Goal: Check status: Check status

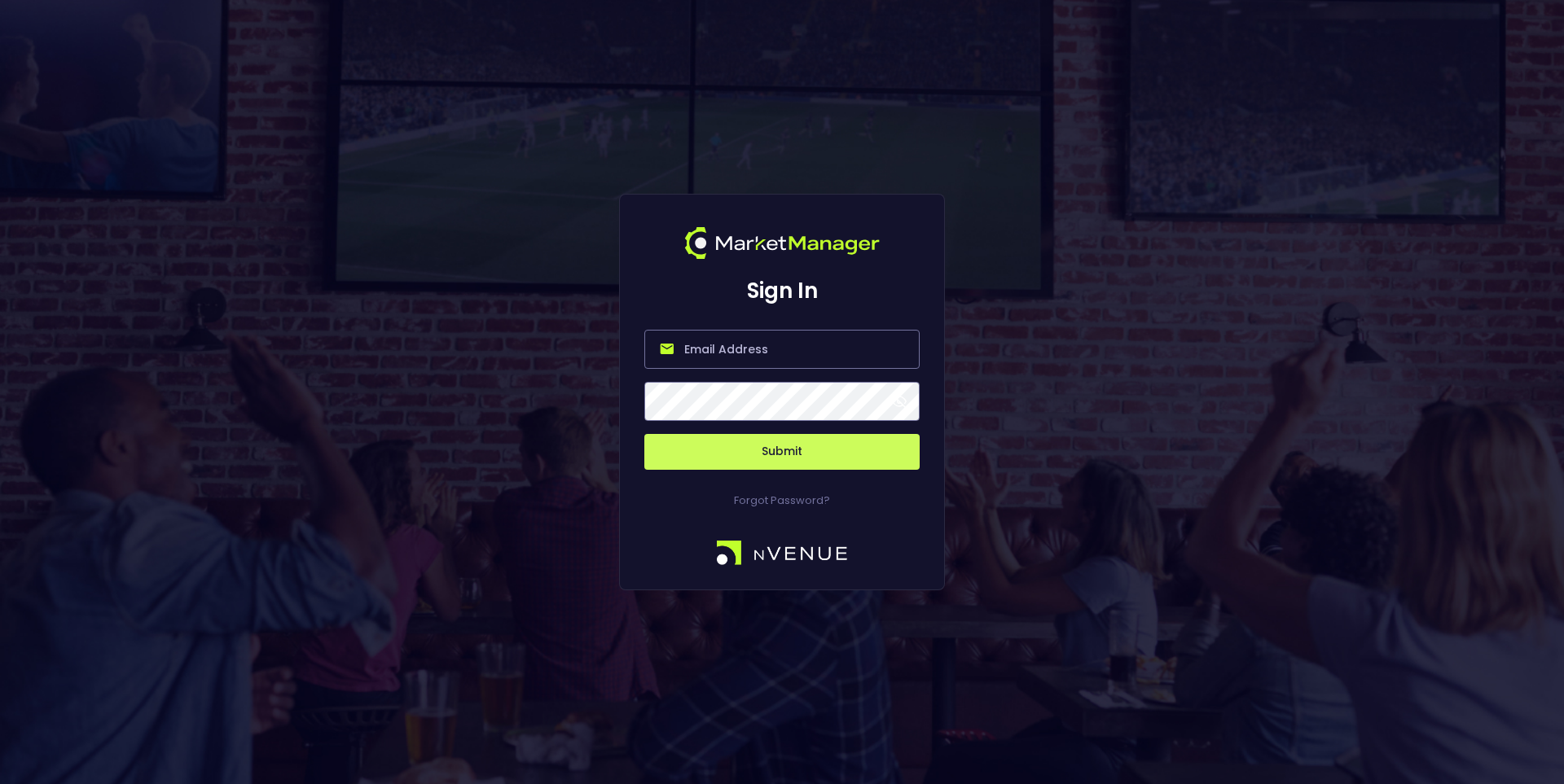
type input "jerry@nvenue.com"
click at [813, 442] on button "Submit" at bounding box center [782, 452] width 275 height 35
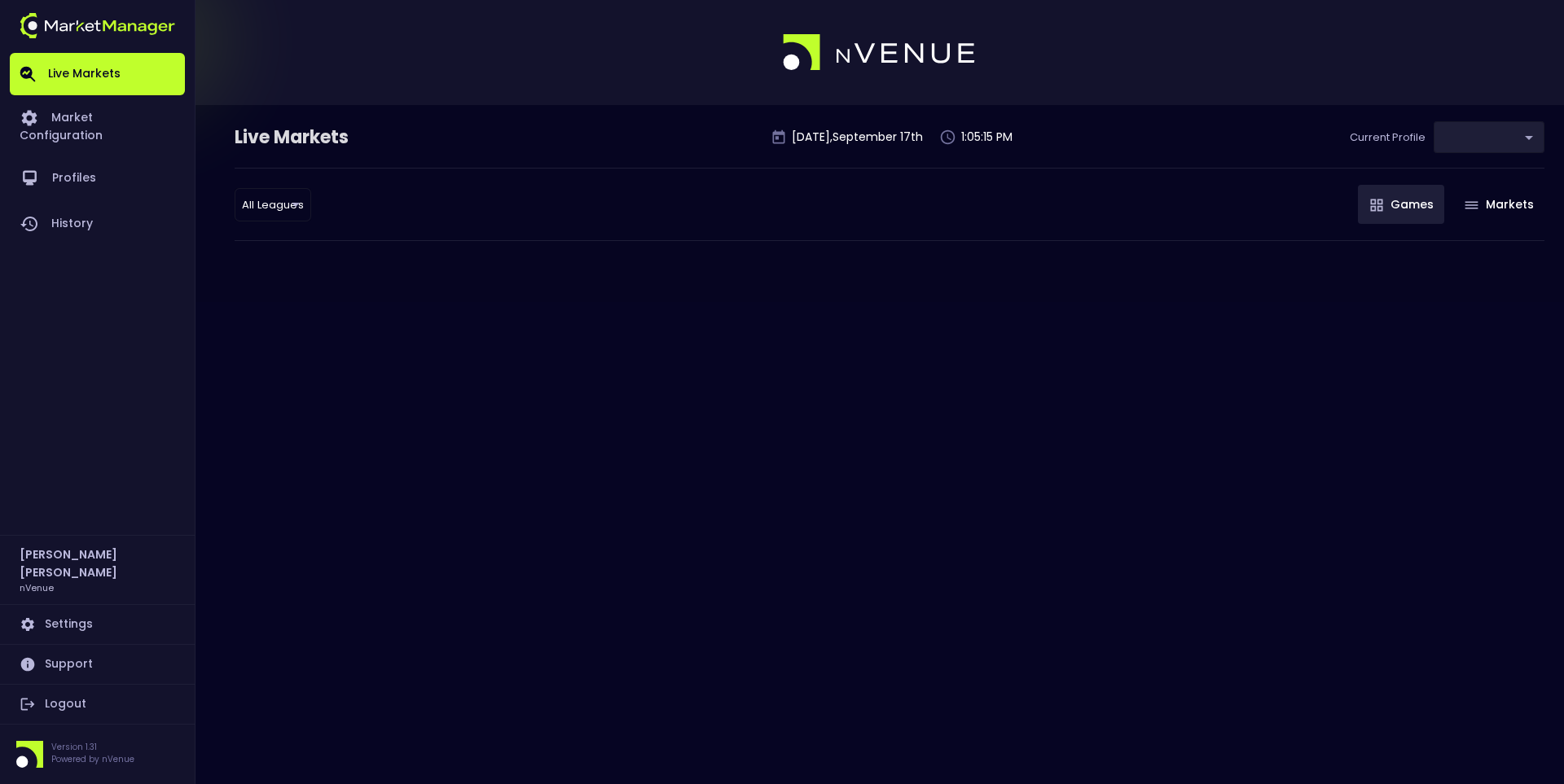
type input "0d810fa5-e353-4d9c-b11d-31f095cae871"
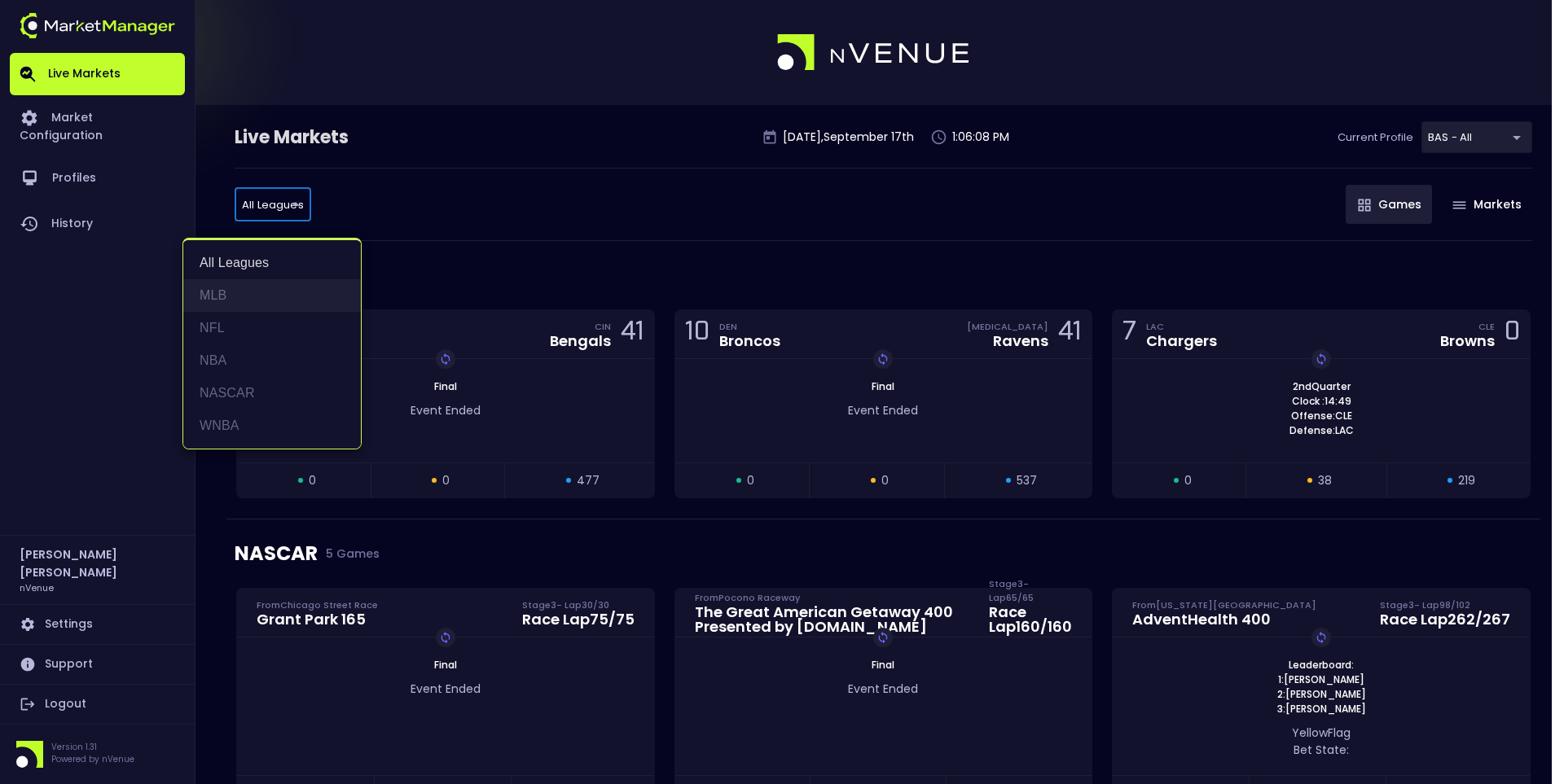
click at [239, 297] on li "MLB" at bounding box center [272, 295] width 177 height 33
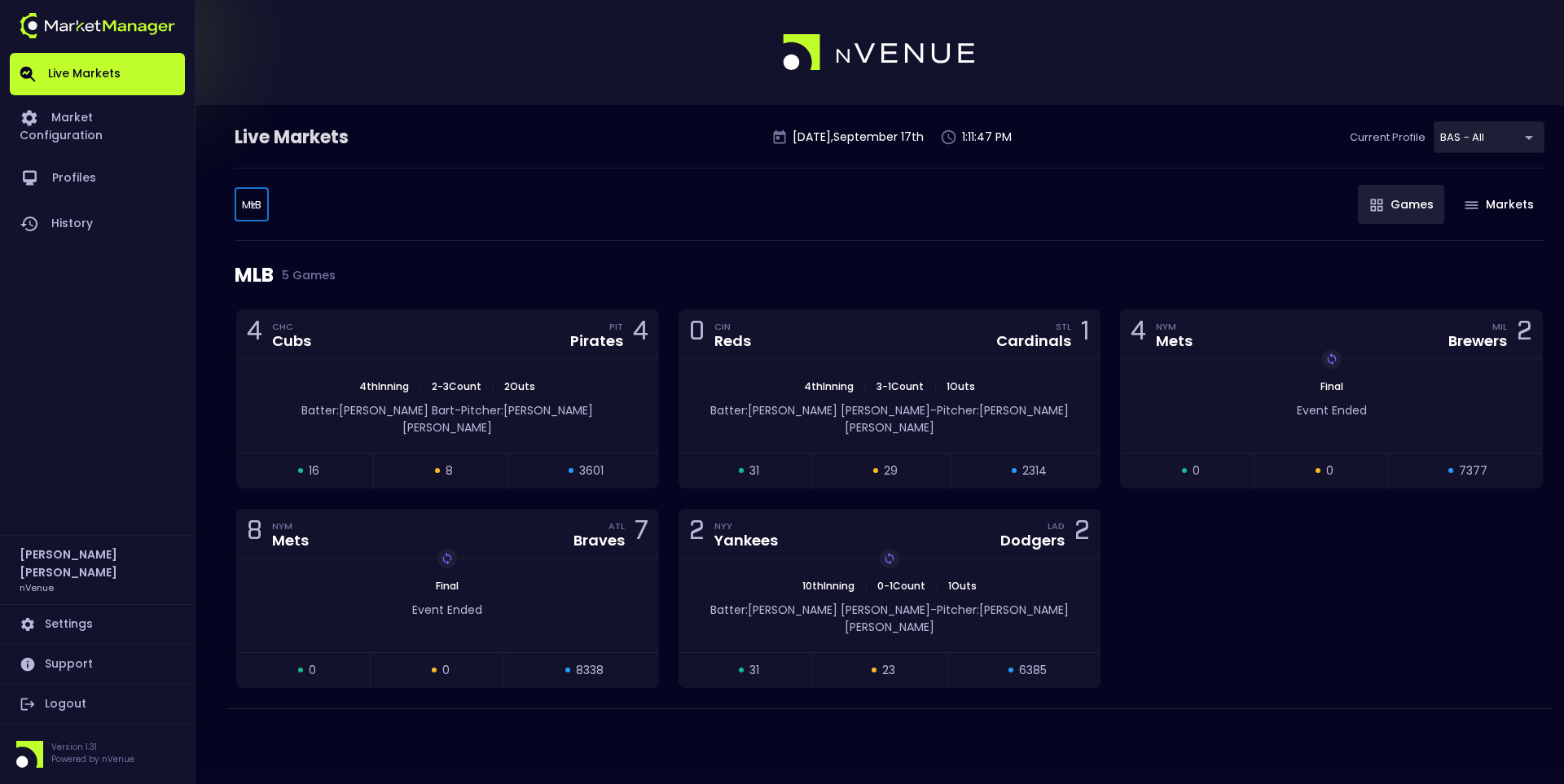
click at [461, 226] on div "MLB MLB ​ Games Markets" at bounding box center [890, 204] width 1310 height 74
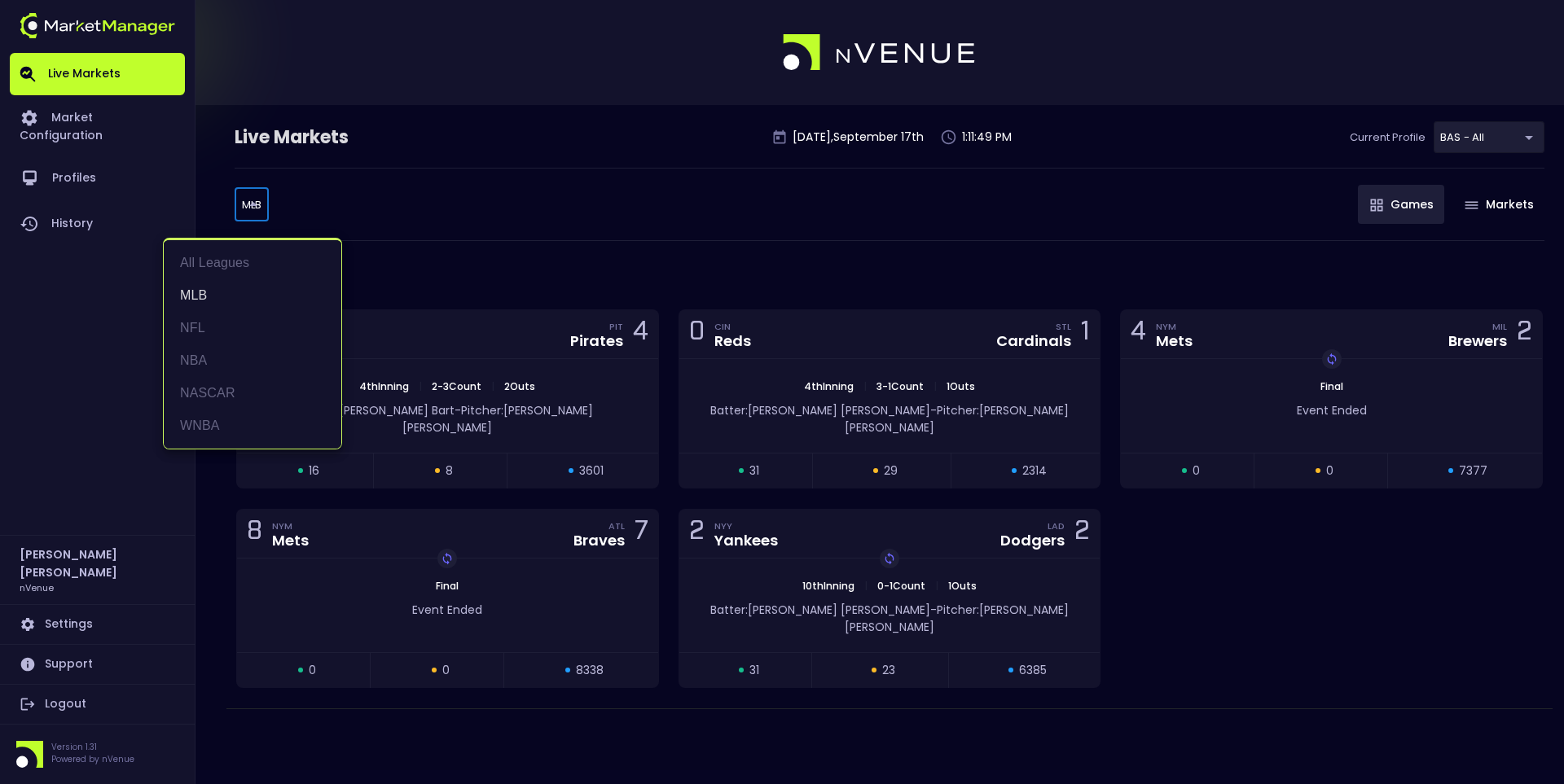
click at [262, 195] on body "Live Markets Market Configuration Profiles History Jerry Griffith nVenue Settin…" at bounding box center [782, 392] width 1564 height 784
click at [251, 257] on li "All Leagues" at bounding box center [253, 263] width 177 height 33
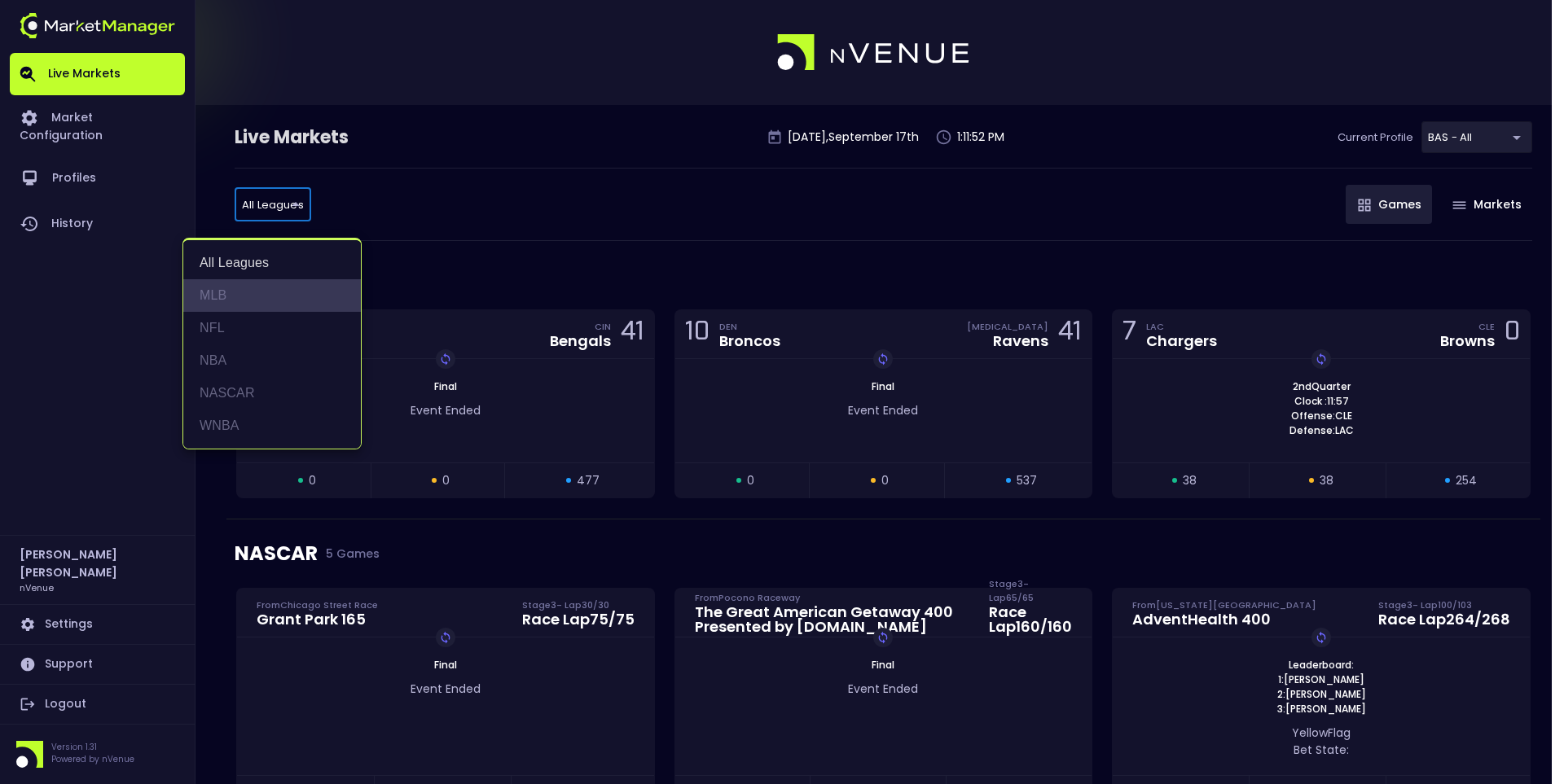
click at [246, 283] on li "MLB" at bounding box center [272, 295] width 177 height 33
type input "MLB"
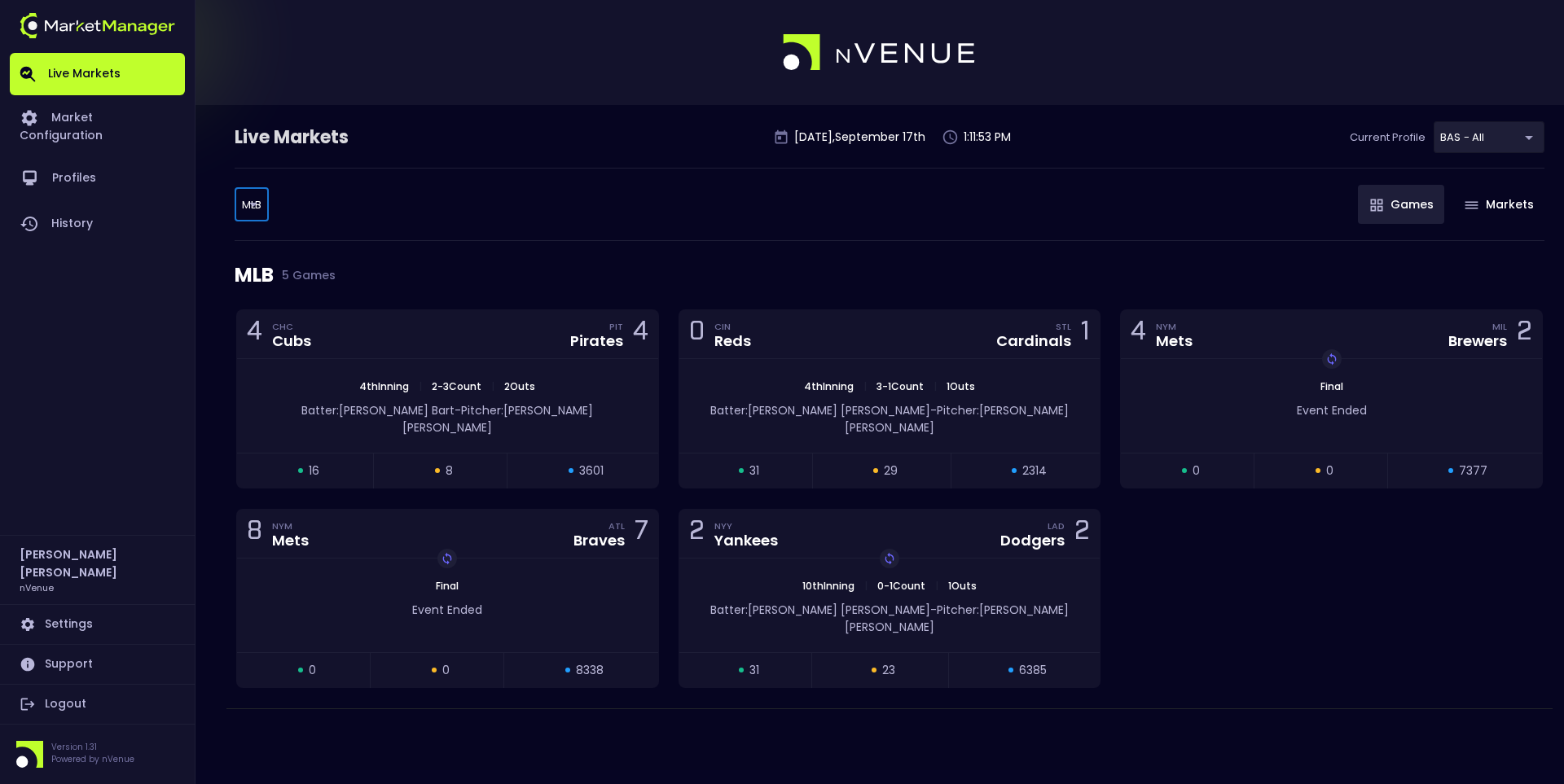
click at [643, 245] on div "MLB 5 Games" at bounding box center [890, 275] width 1310 height 68
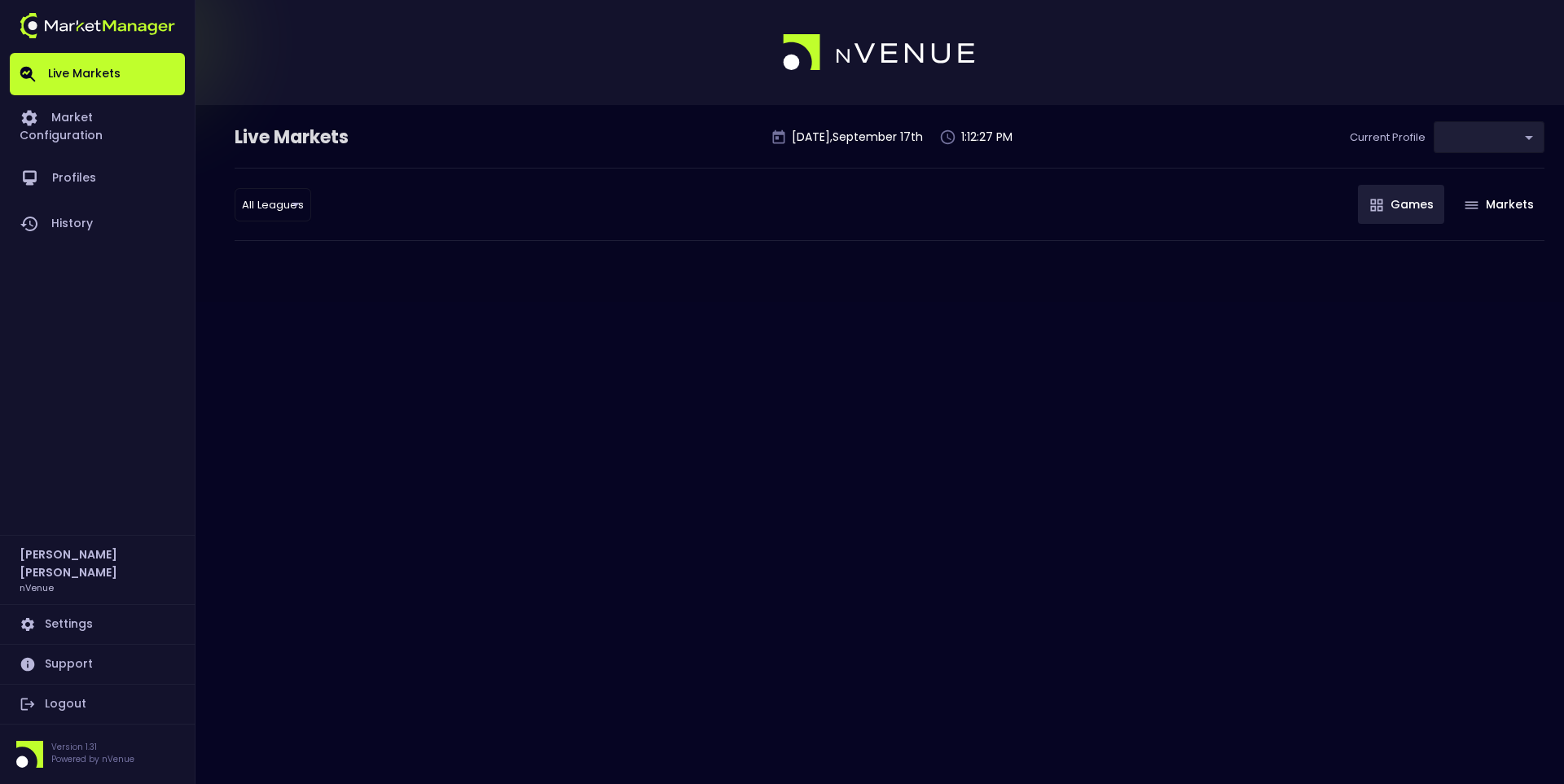
type input "0d810fa5-e353-4d9c-b11d-31f095cae871"
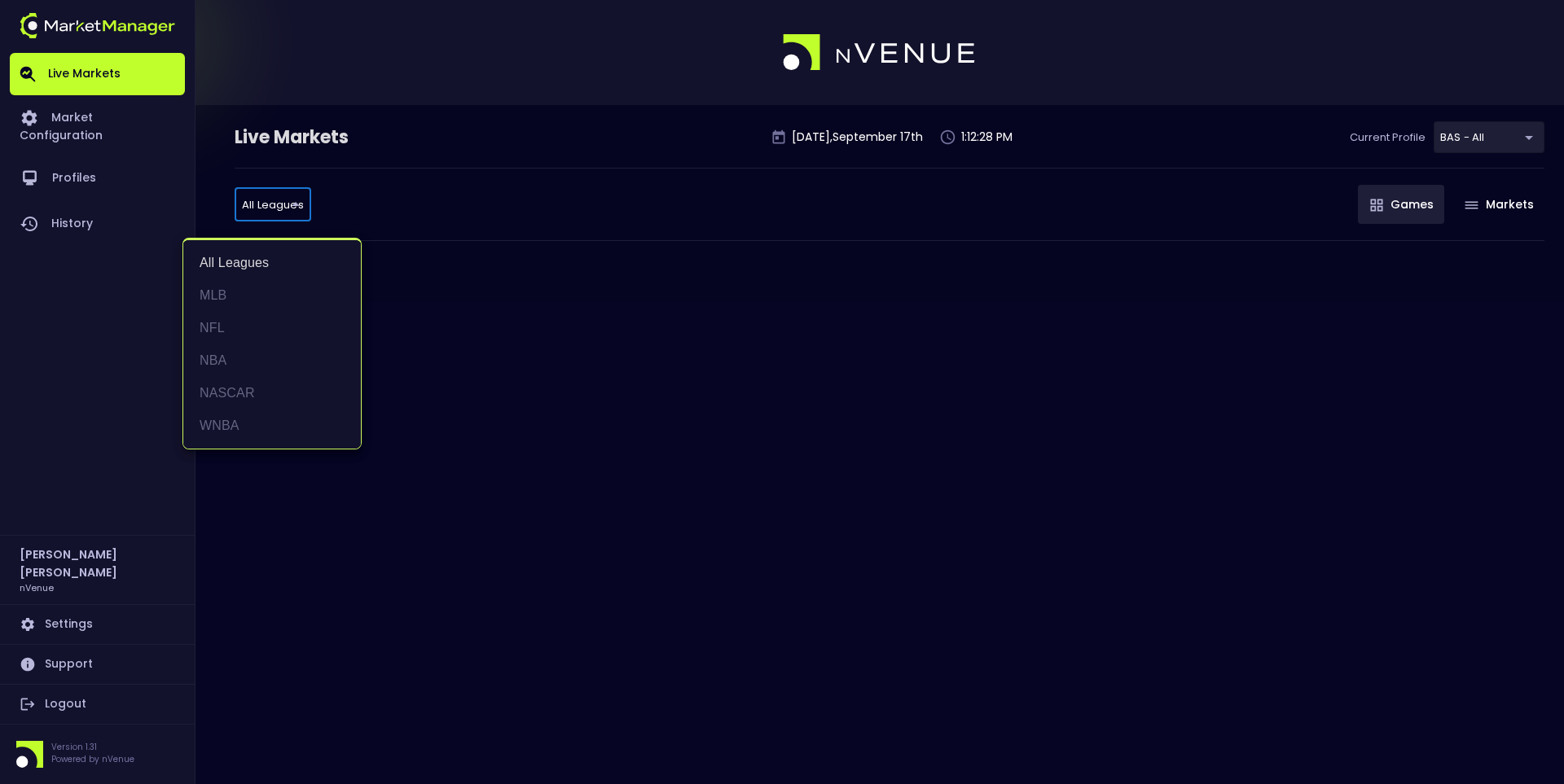
click at [239, 189] on body "Live Markets Market Configuration Profiles History [PERSON_NAME] nVenue Setting…" at bounding box center [782, 392] width 1564 height 784
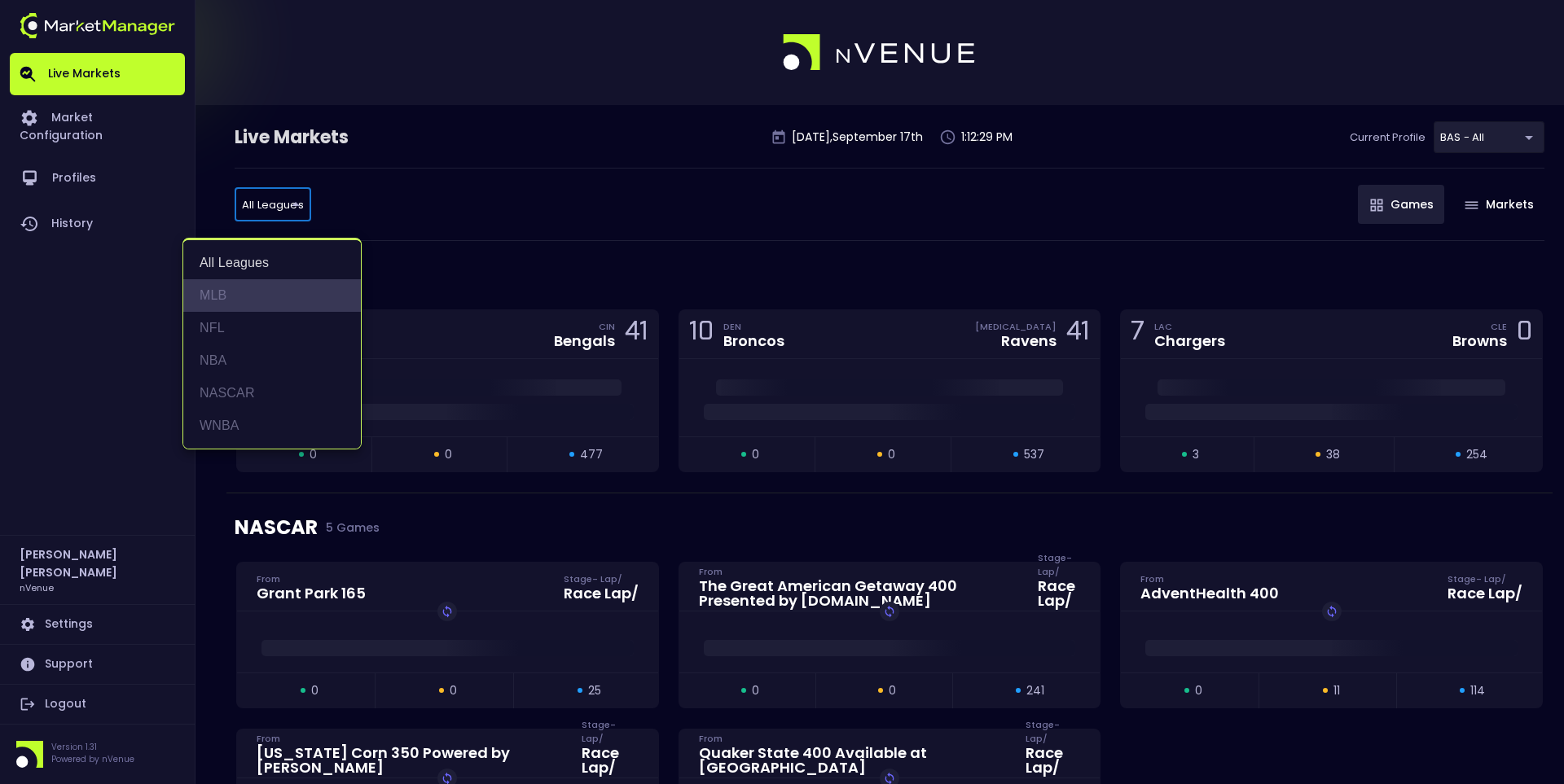
click at [265, 285] on li "MLB" at bounding box center [272, 295] width 177 height 33
type input "MLB"
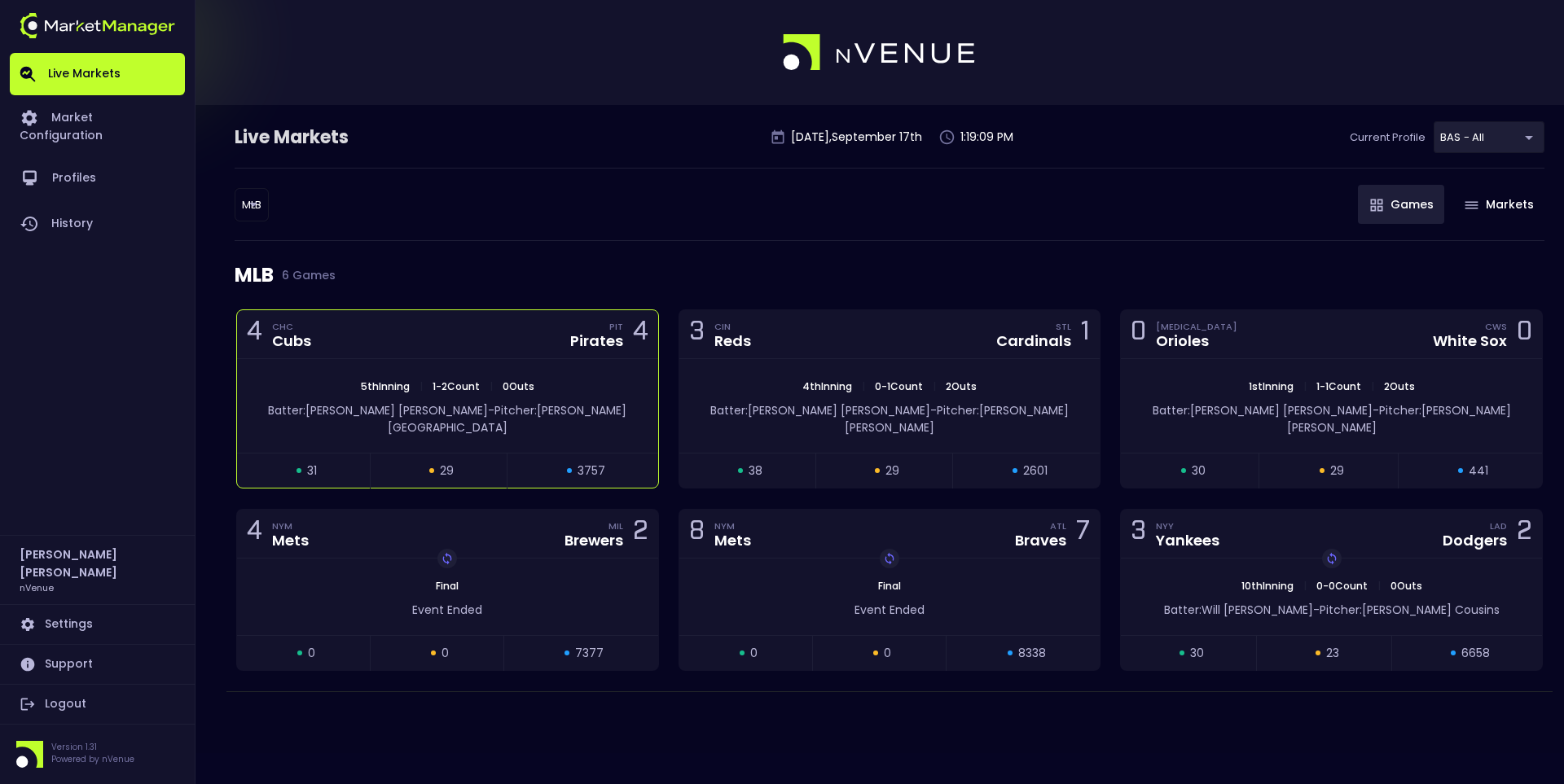
click at [396, 330] on div "4 CHC Cubs PIT Pirates 4" at bounding box center [447, 334] width 421 height 49
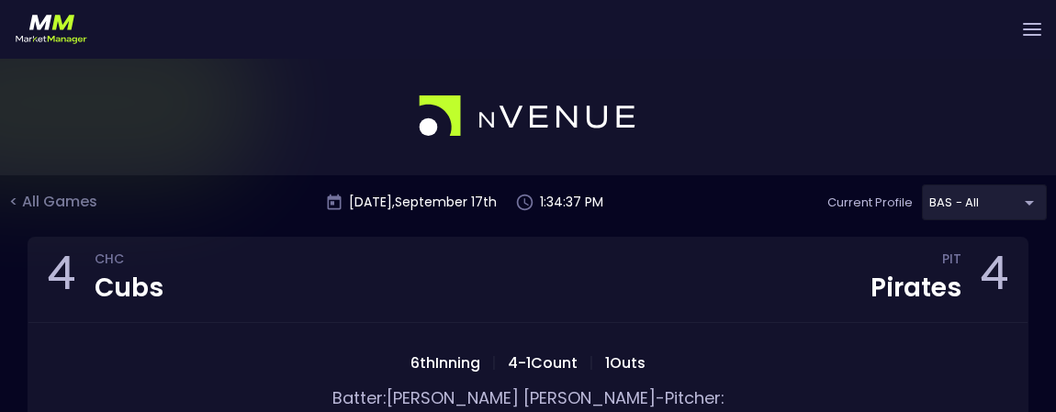
click at [732, 47] on div at bounding box center [528, 29] width 1056 height 59
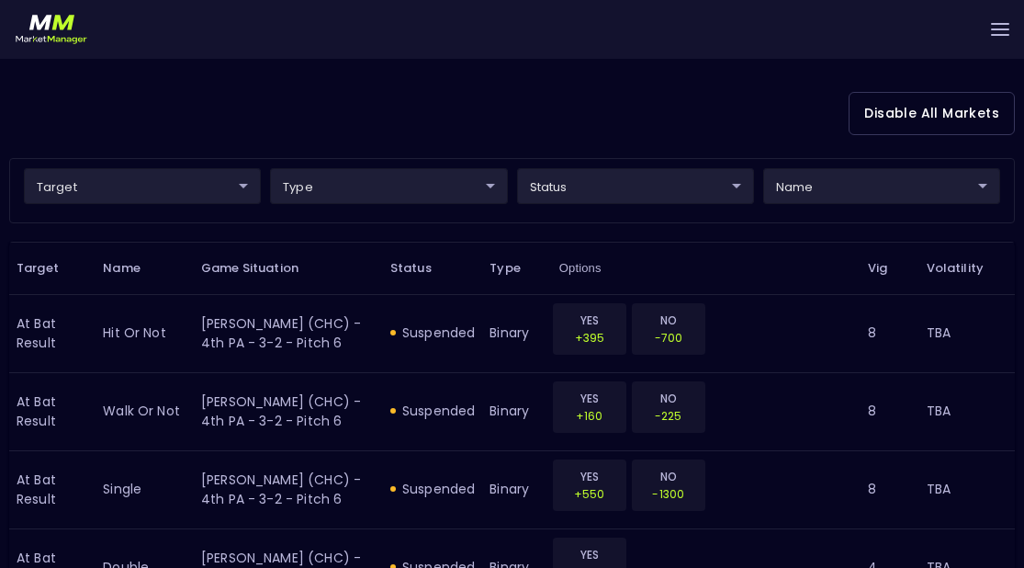
scroll to position [367, 0]
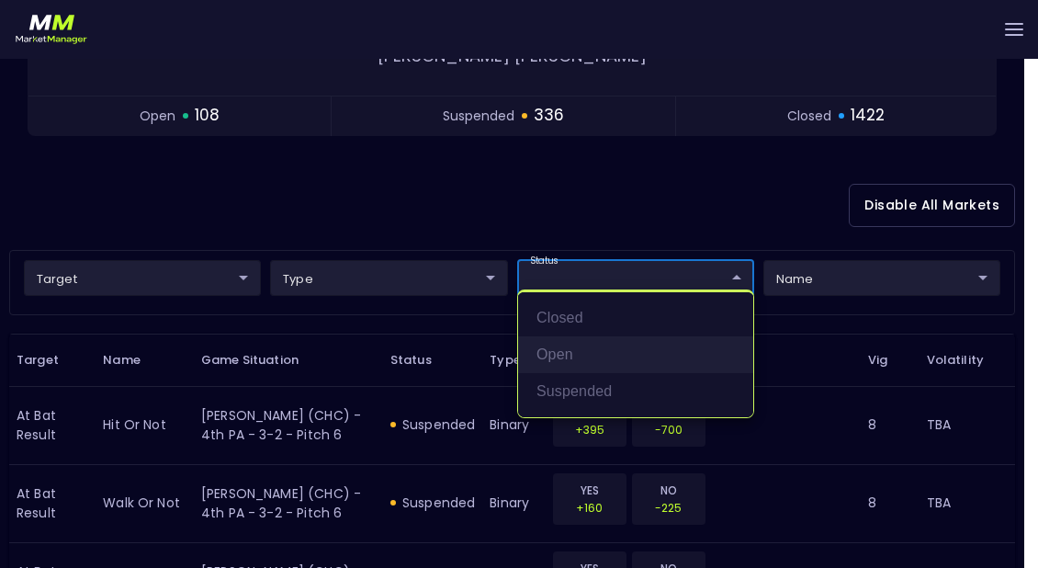
click at [577, 344] on li "open" at bounding box center [635, 354] width 235 height 37
type input "open"
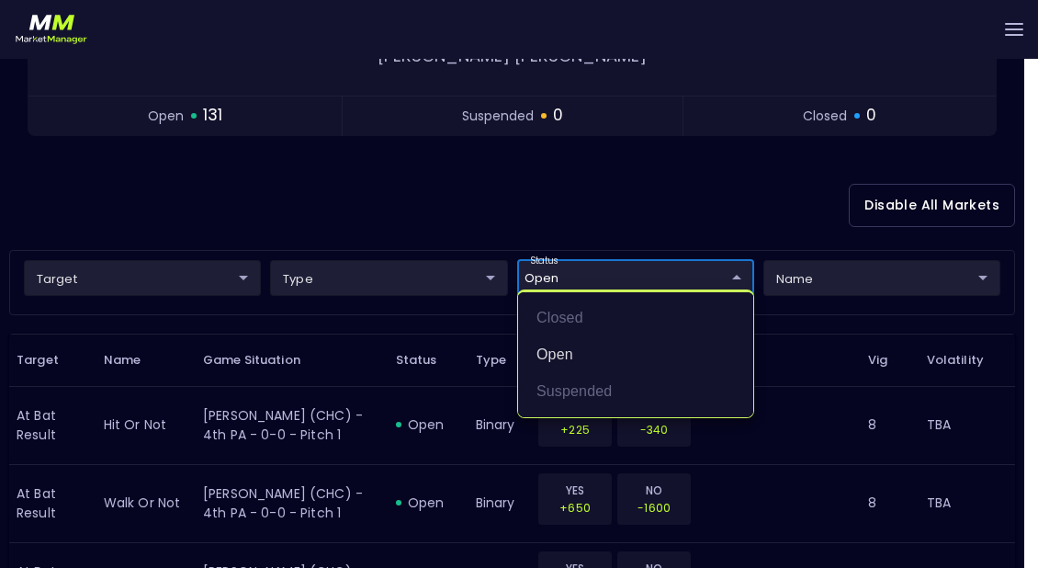
click at [400, 168] on div at bounding box center [519, 284] width 1038 height 568
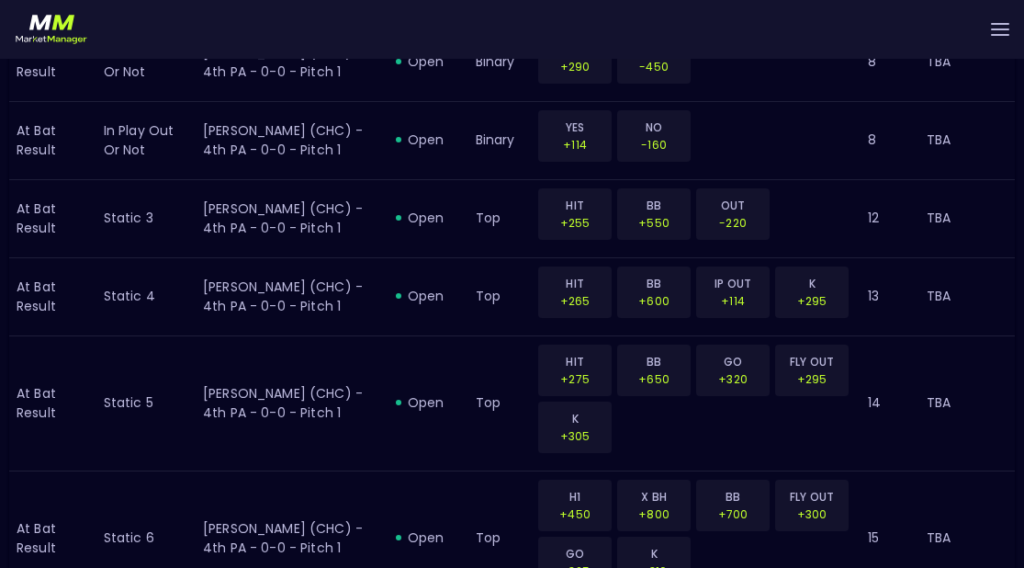
scroll to position [2455, 0]
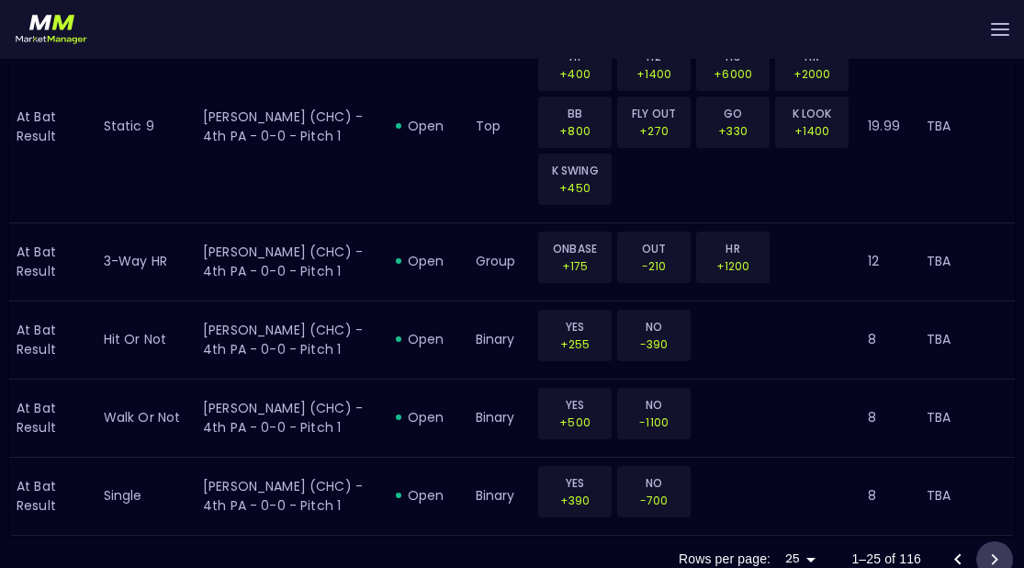
click at [1000, 548] on icon "Go to next page" at bounding box center [995, 559] width 22 height 22
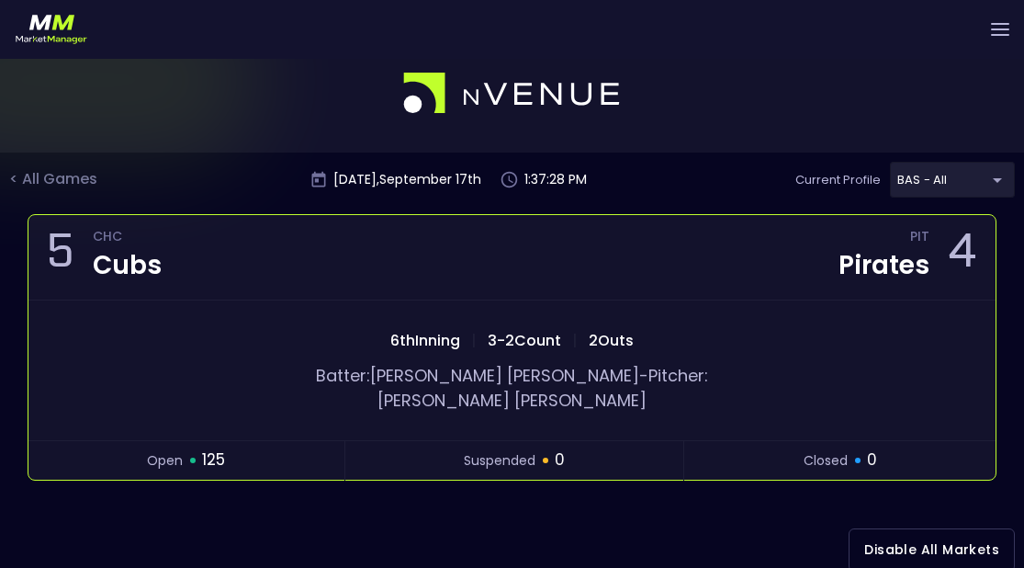
scroll to position [0, 0]
